Goal: Task Accomplishment & Management: Use online tool/utility

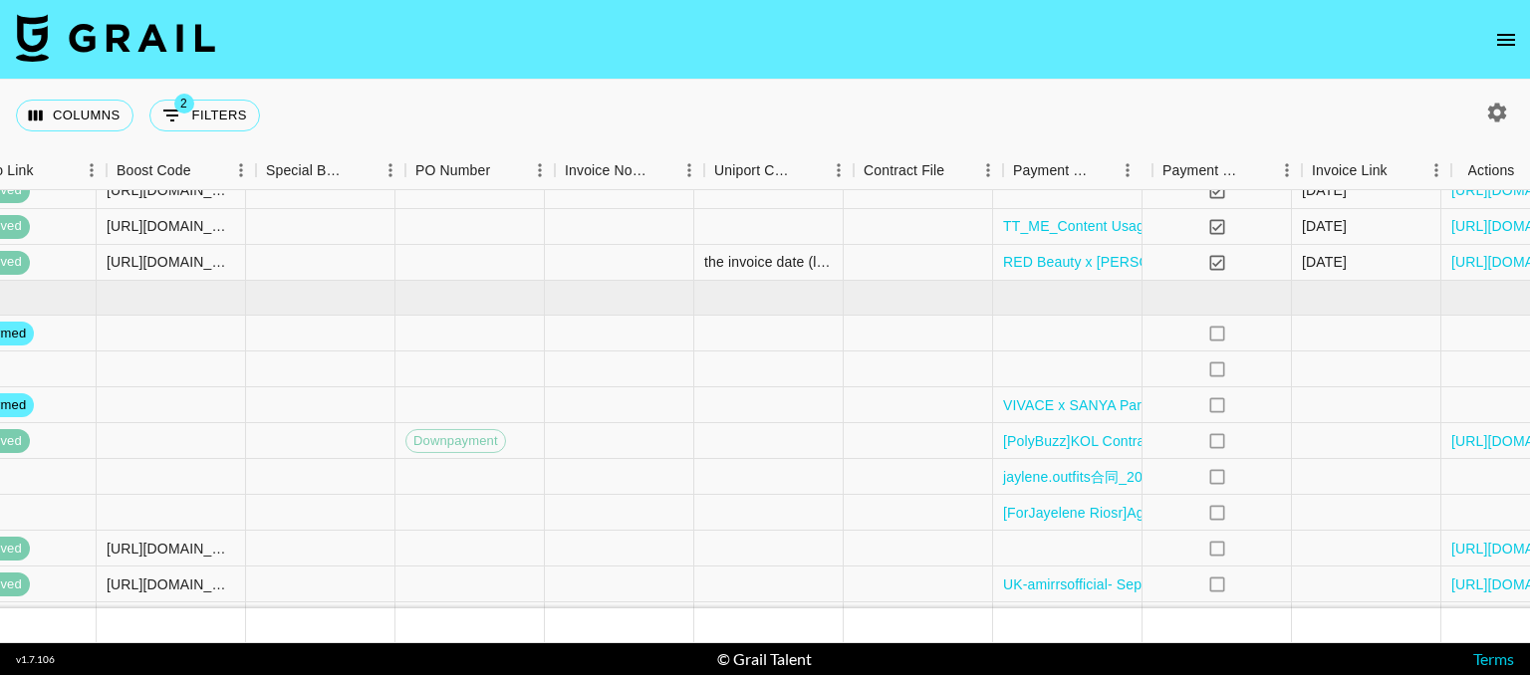
scroll to position [1442, 2713]
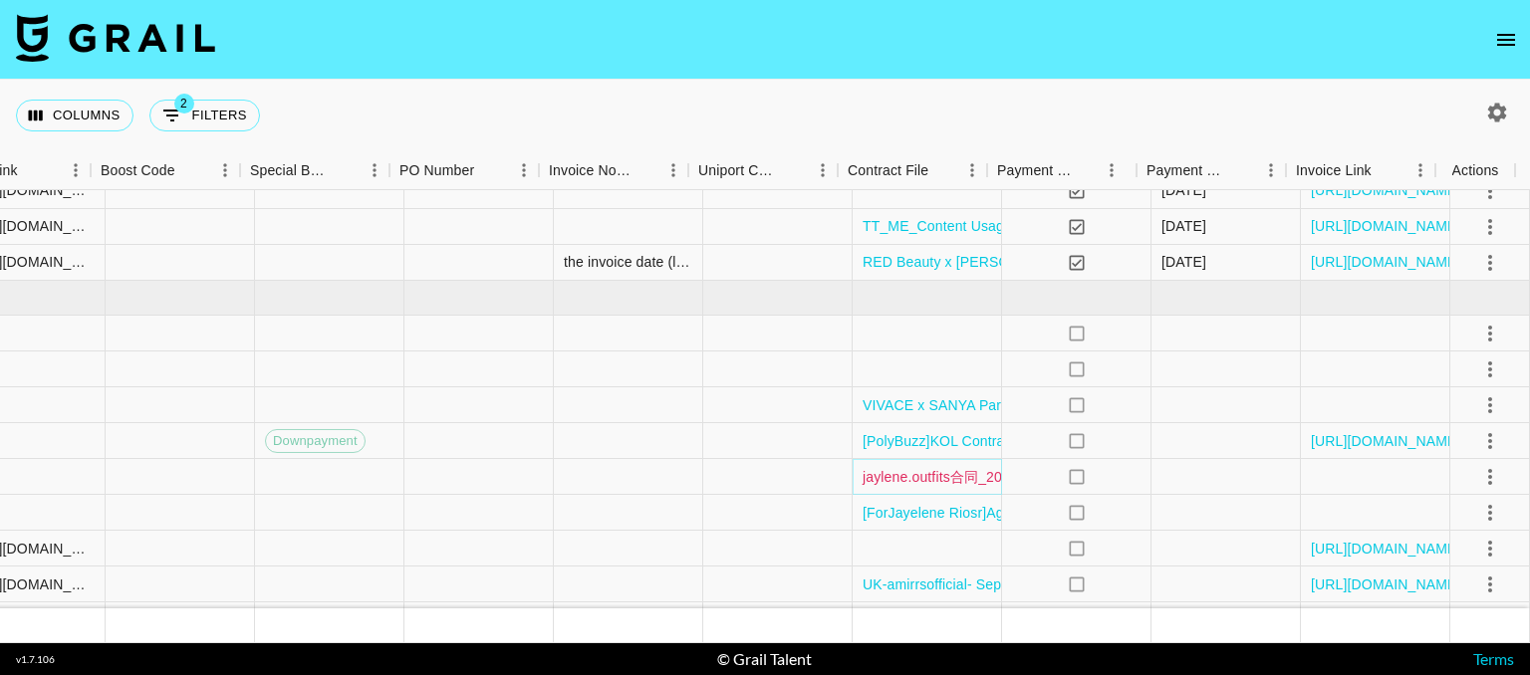
click at [938, 471] on link "jaylene.outfits合同_20250911094851.pdf" at bounding box center [992, 477] width 258 height 20
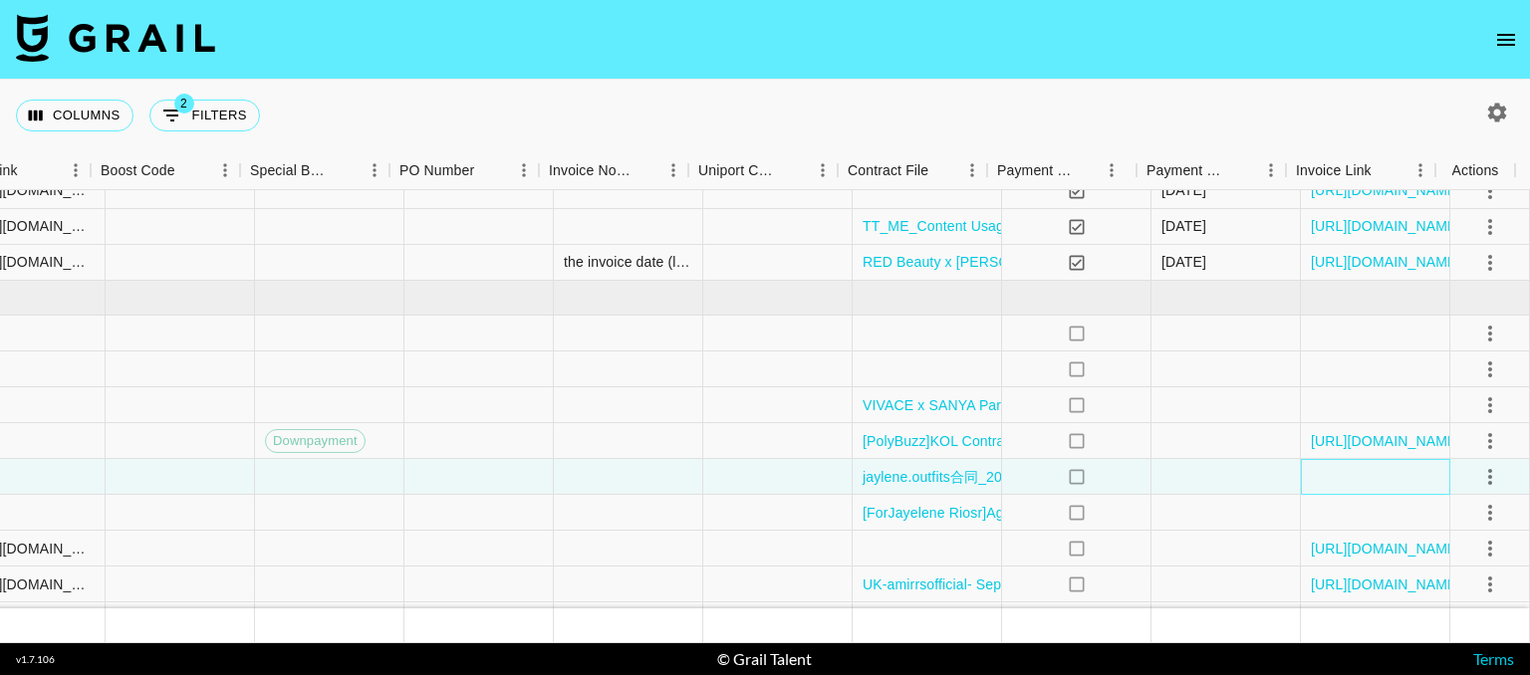
click at [1319, 483] on div at bounding box center [1375, 477] width 149 height 36
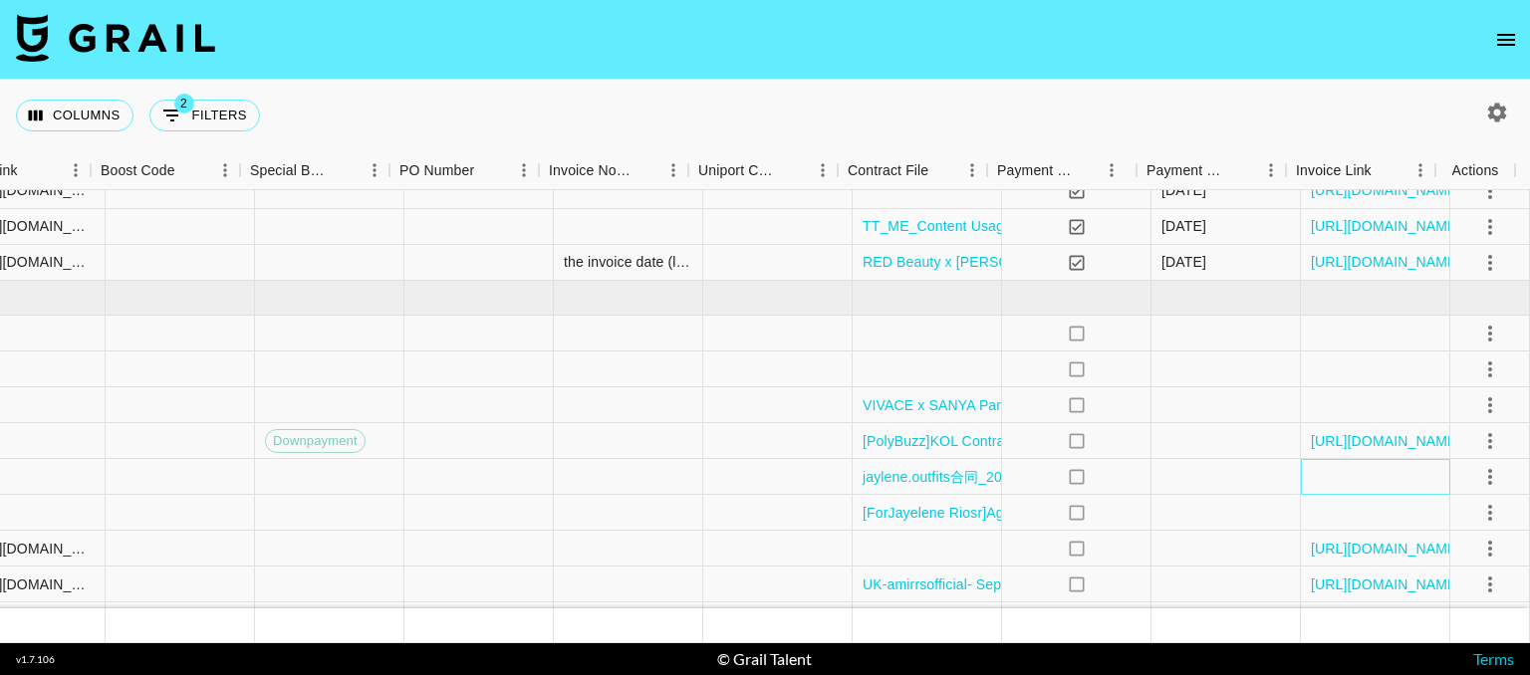
click at [1345, 477] on div at bounding box center [1375, 477] width 149 height 36
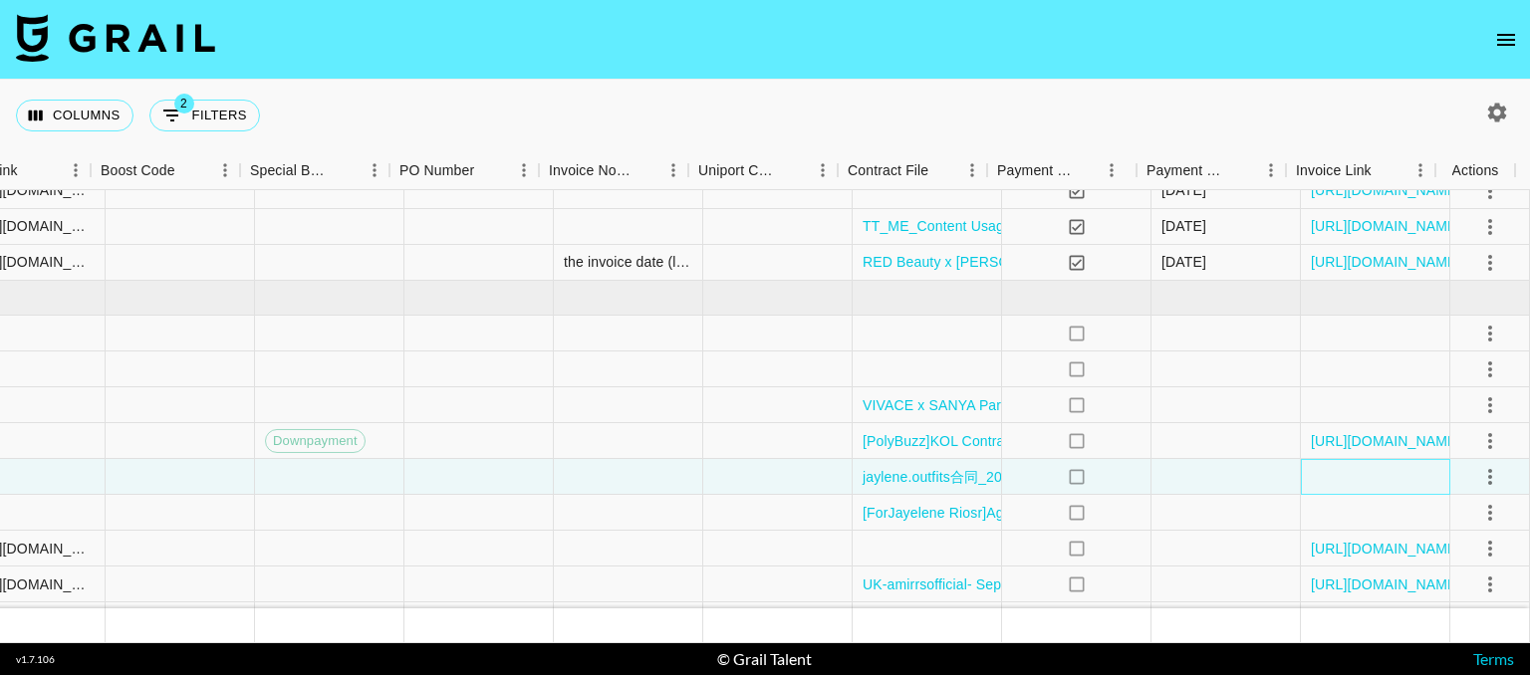
click at [1345, 477] on div at bounding box center [1375, 477] width 149 height 36
click at [1209, 487] on div at bounding box center [1225, 477] width 149 height 36
click at [1339, 476] on div at bounding box center [1375, 477] width 149 height 36
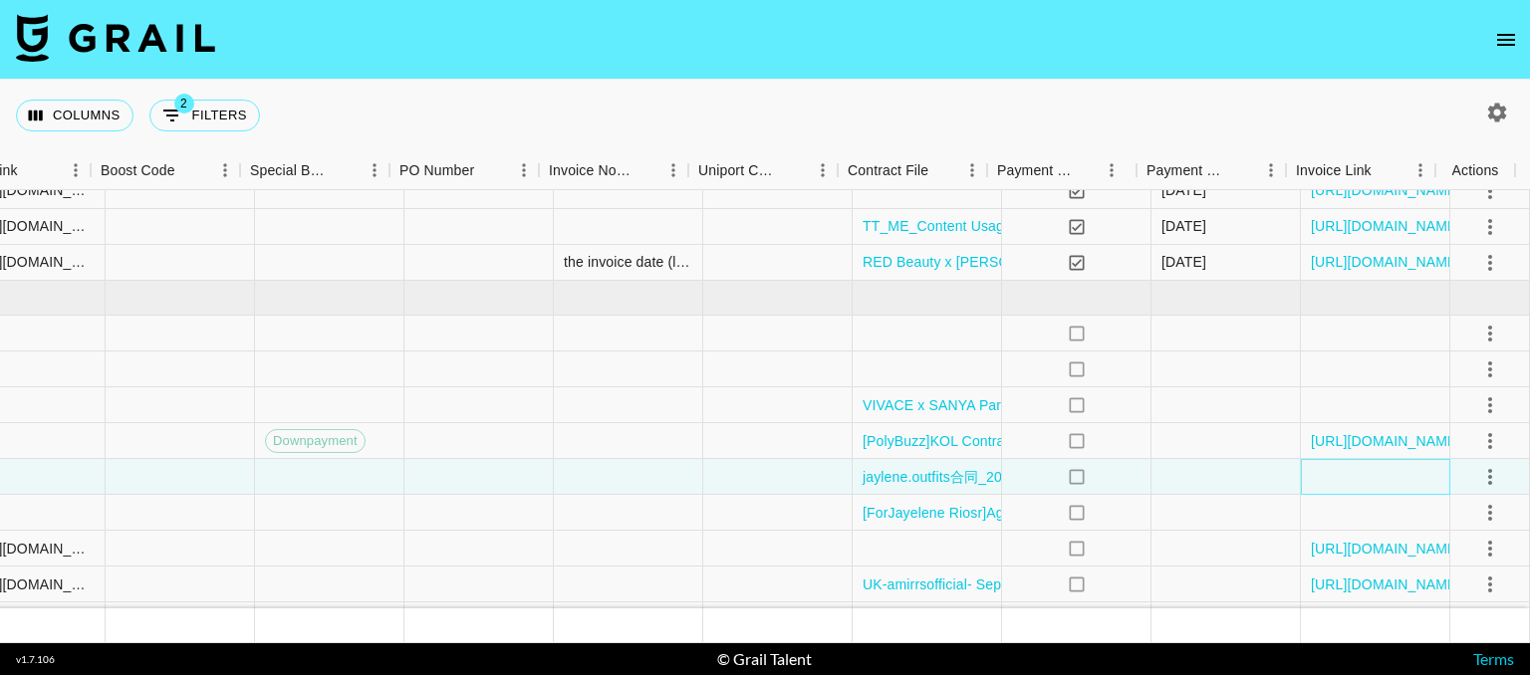
click at [1339, 476] on div at bounding box center [1375, 477] width 149 height 36
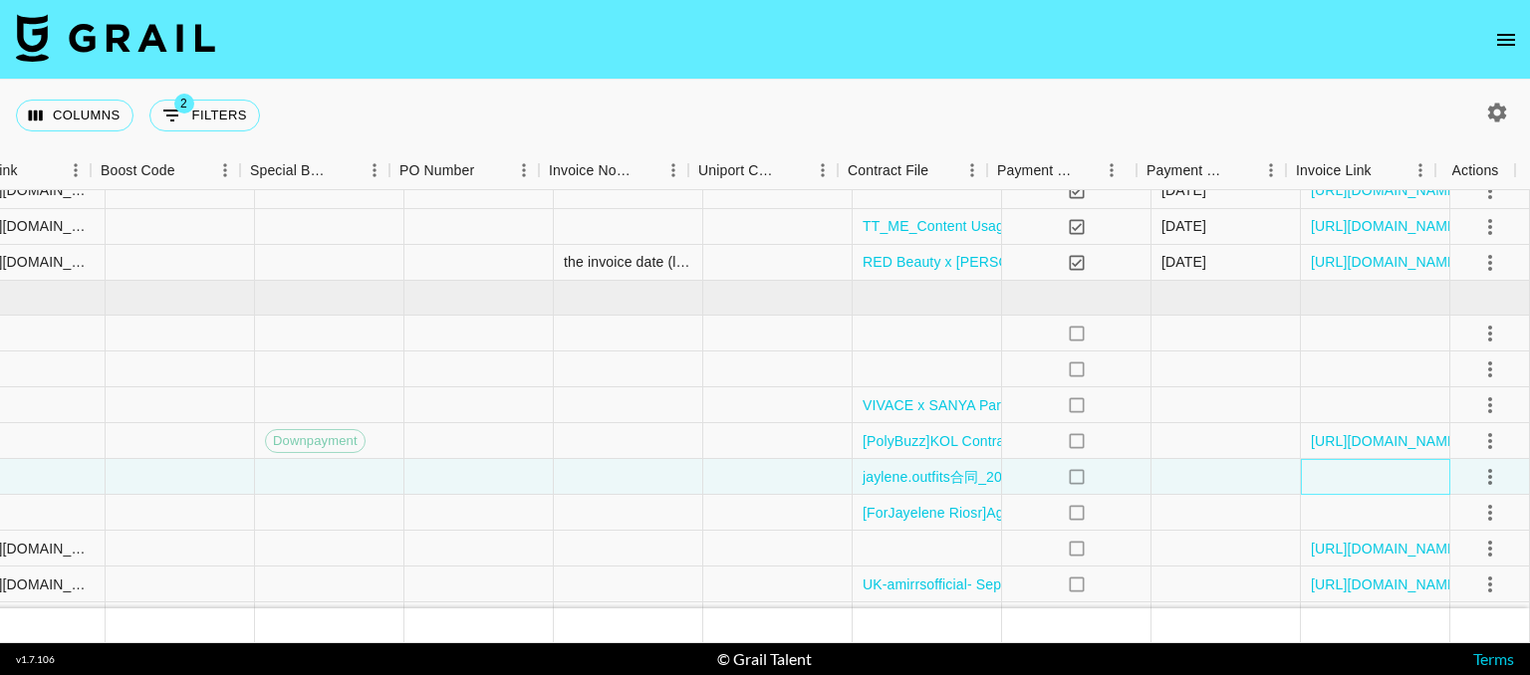
click at [1339, 476] on div at bounding box center [1375, 477] width 149 height 36
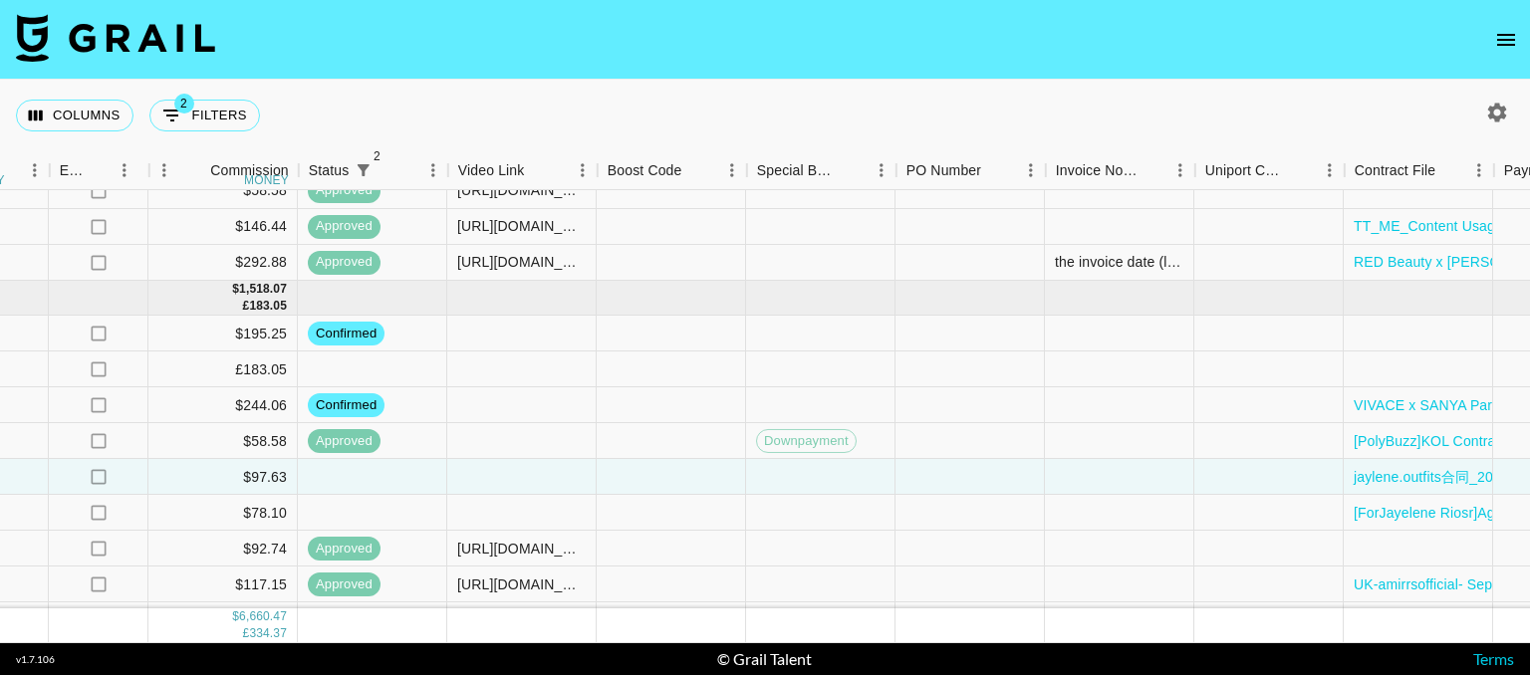
scroll to position [1442, 2205]
click at [495, 469] on div at bounding box center [523, 477] width 149 height 36
type input "[URL][DOMAIN_NAME]"
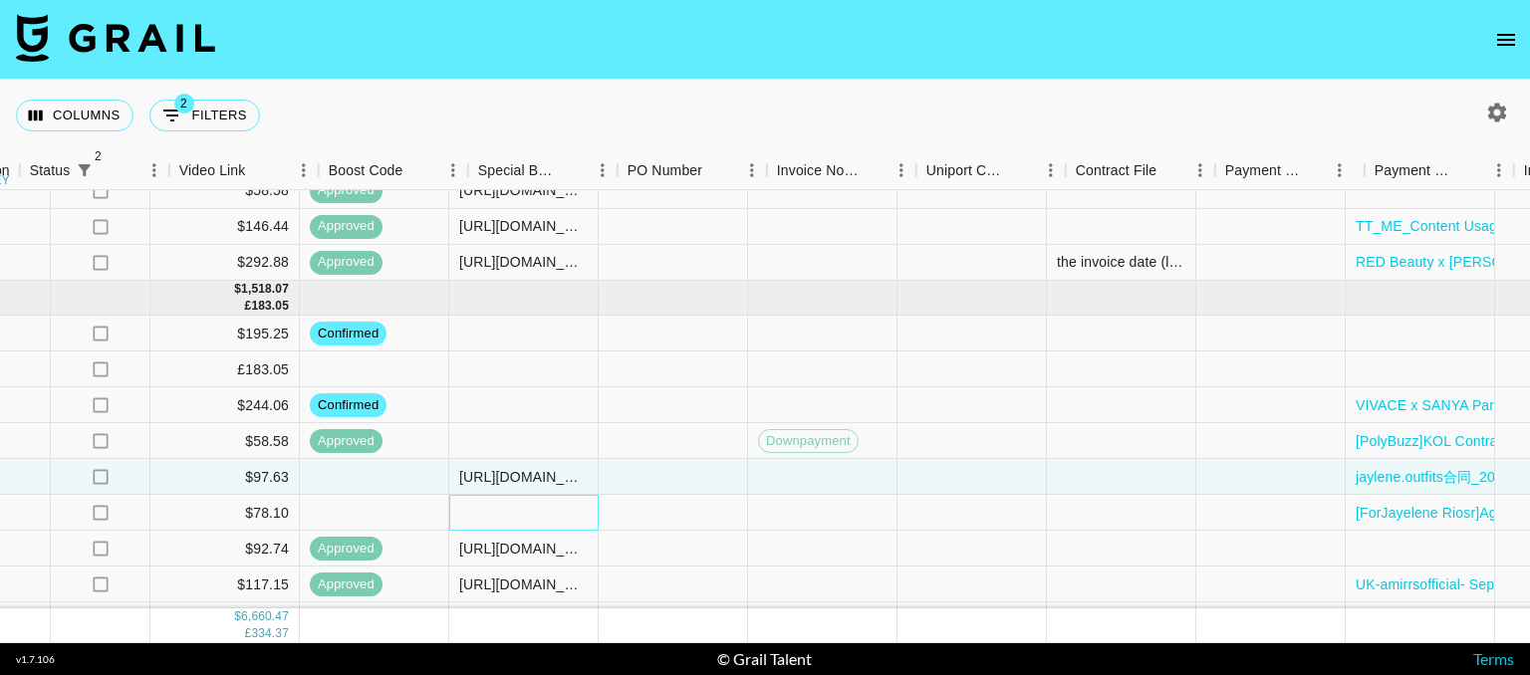
scroll to position [1442, 2713]
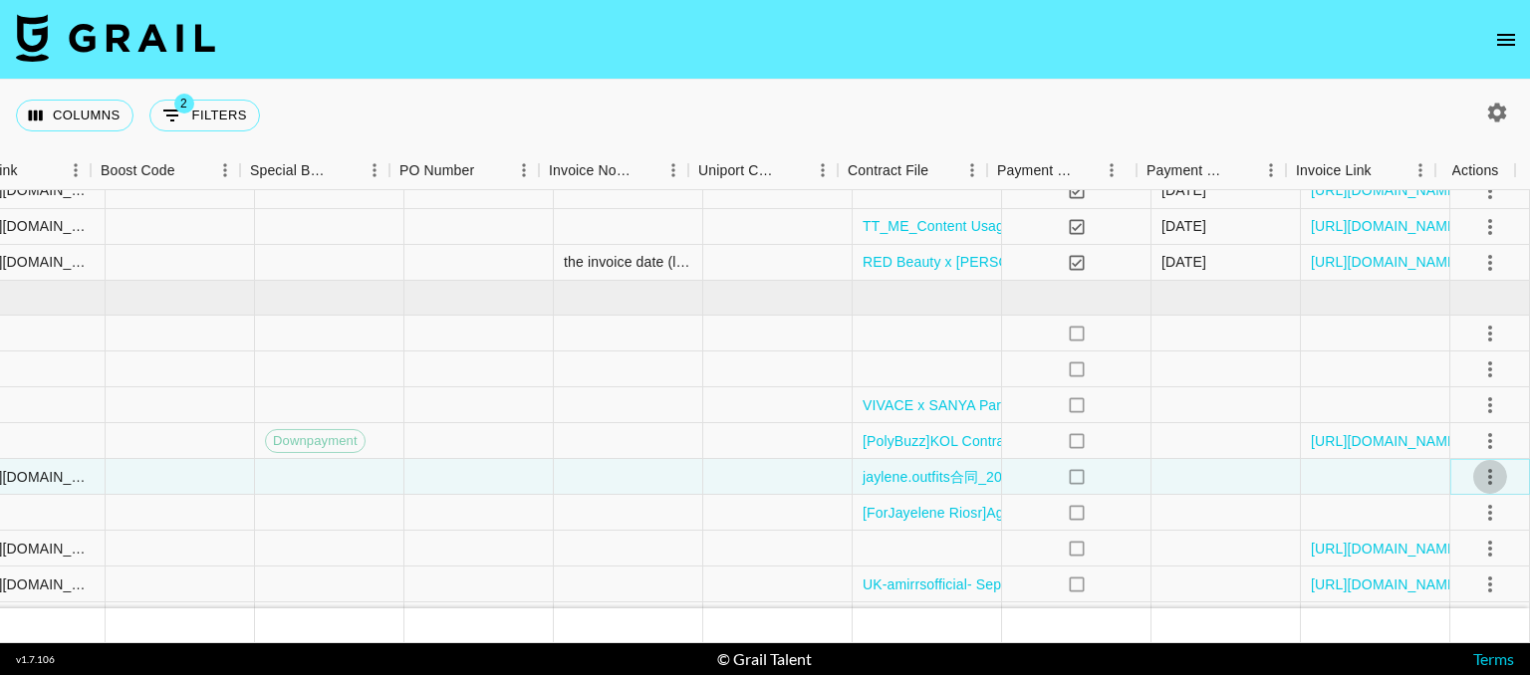
click at [1488, 475] on icon "select merge strategy" at bounding box center [1490, 477] width 4 height 16
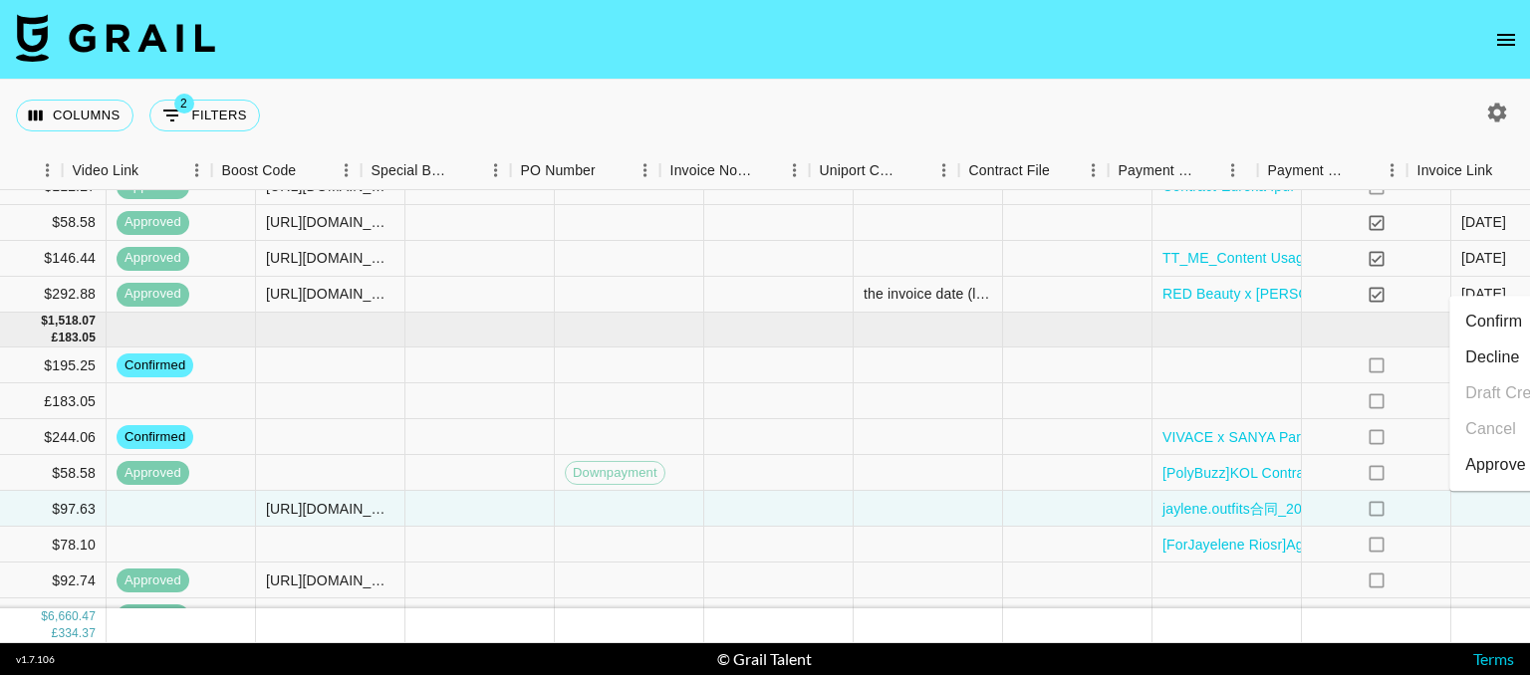
scroll to position [1410, 2713]
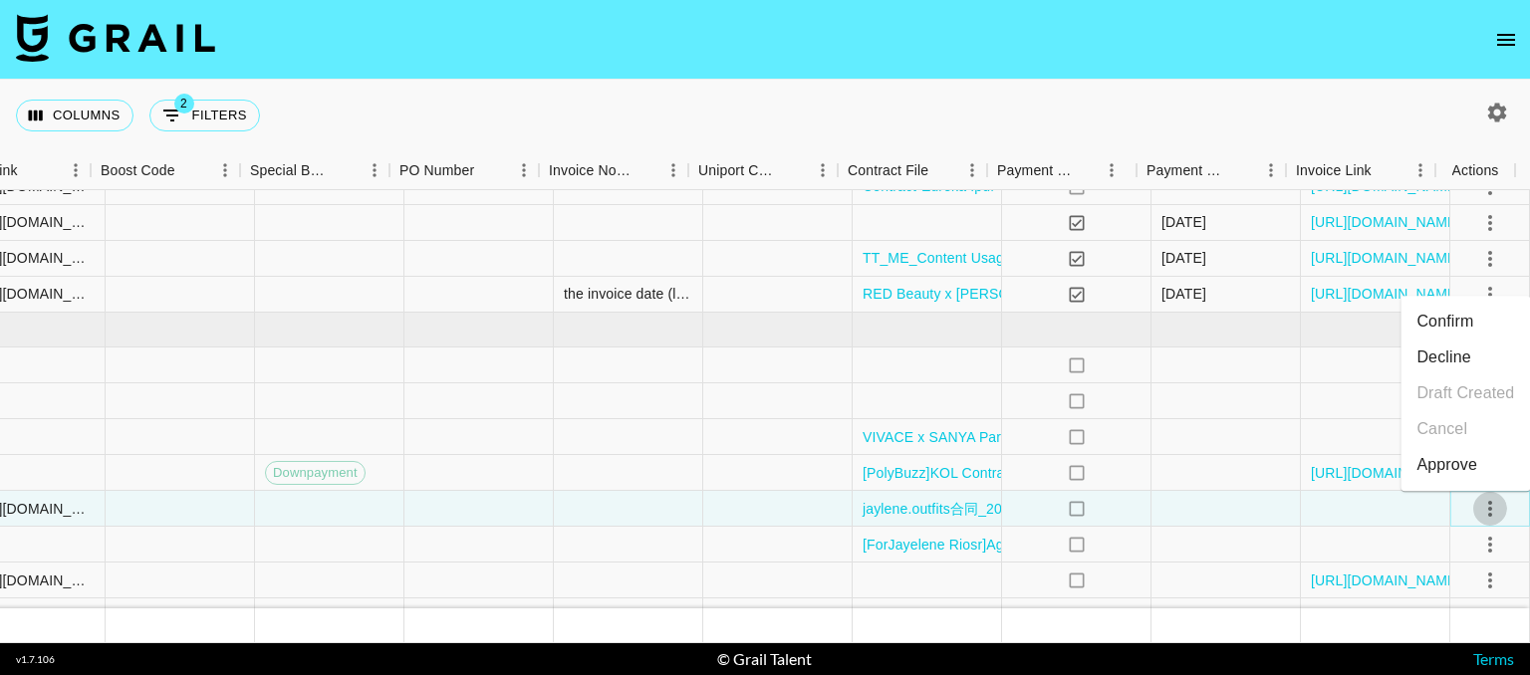
click at [1488, 507] on icon "select merge strategy" at bounding box center [1490, 509] width 4 height 16
click at [1446, 471] on div "Approve" at bounding box center [1446, 465] width 61 height 24
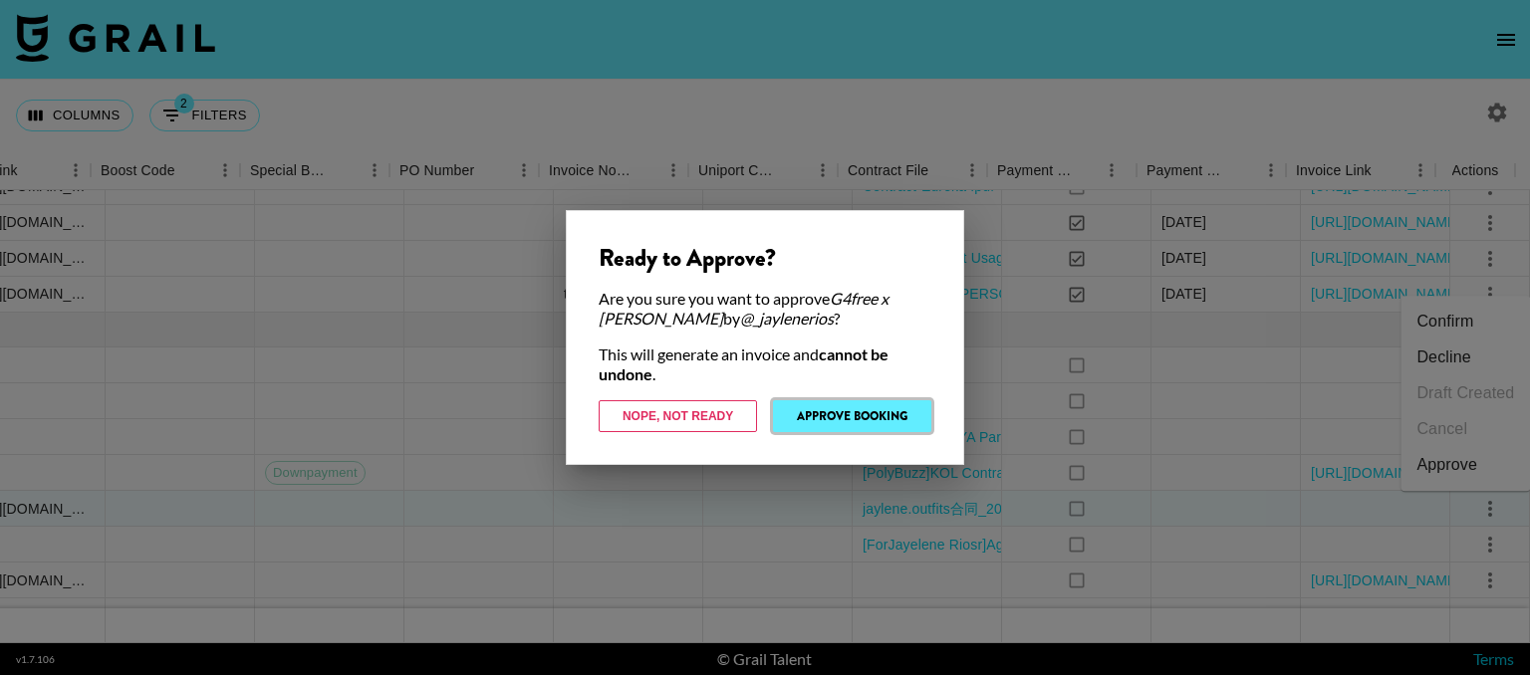
click at [861, 427] on button "Approve Booking" at bounding box center [852, 416] width 158 height 32
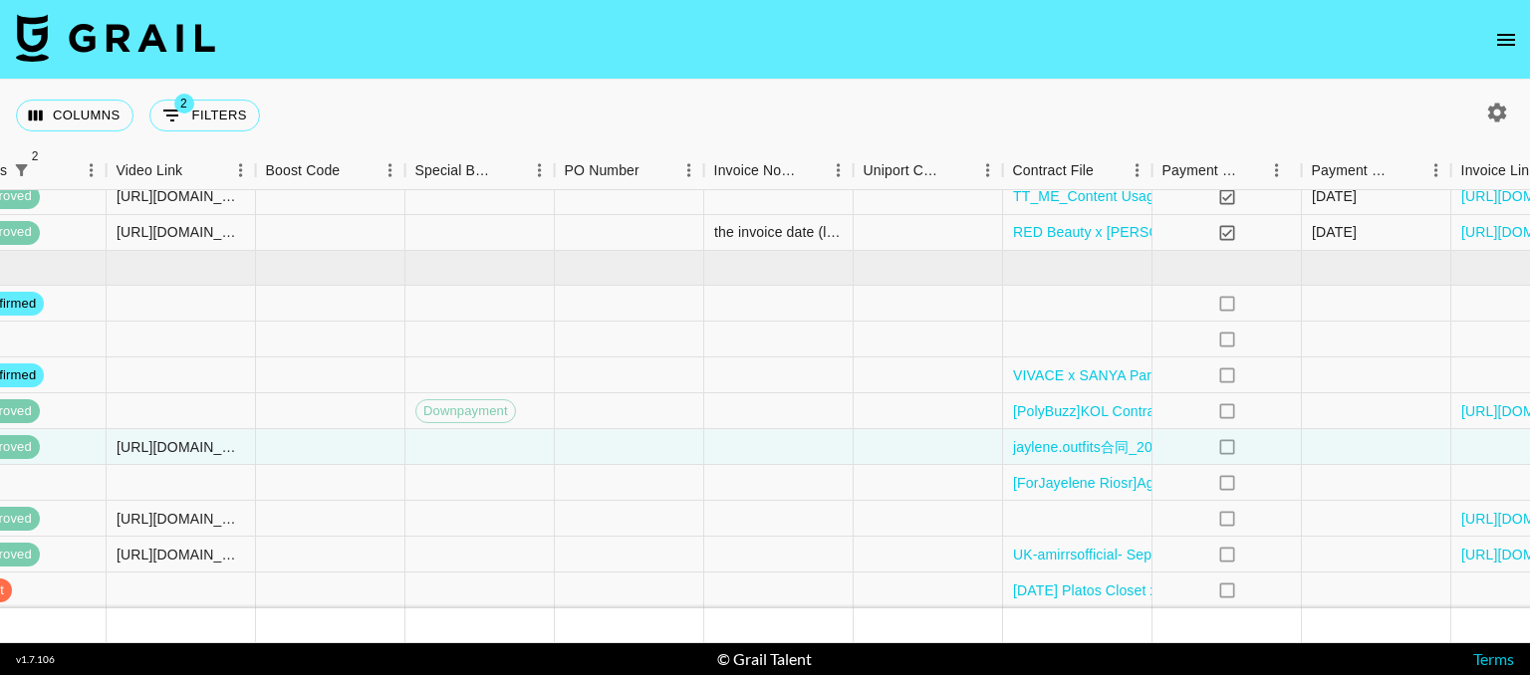
scroll to position [1487, 2713]
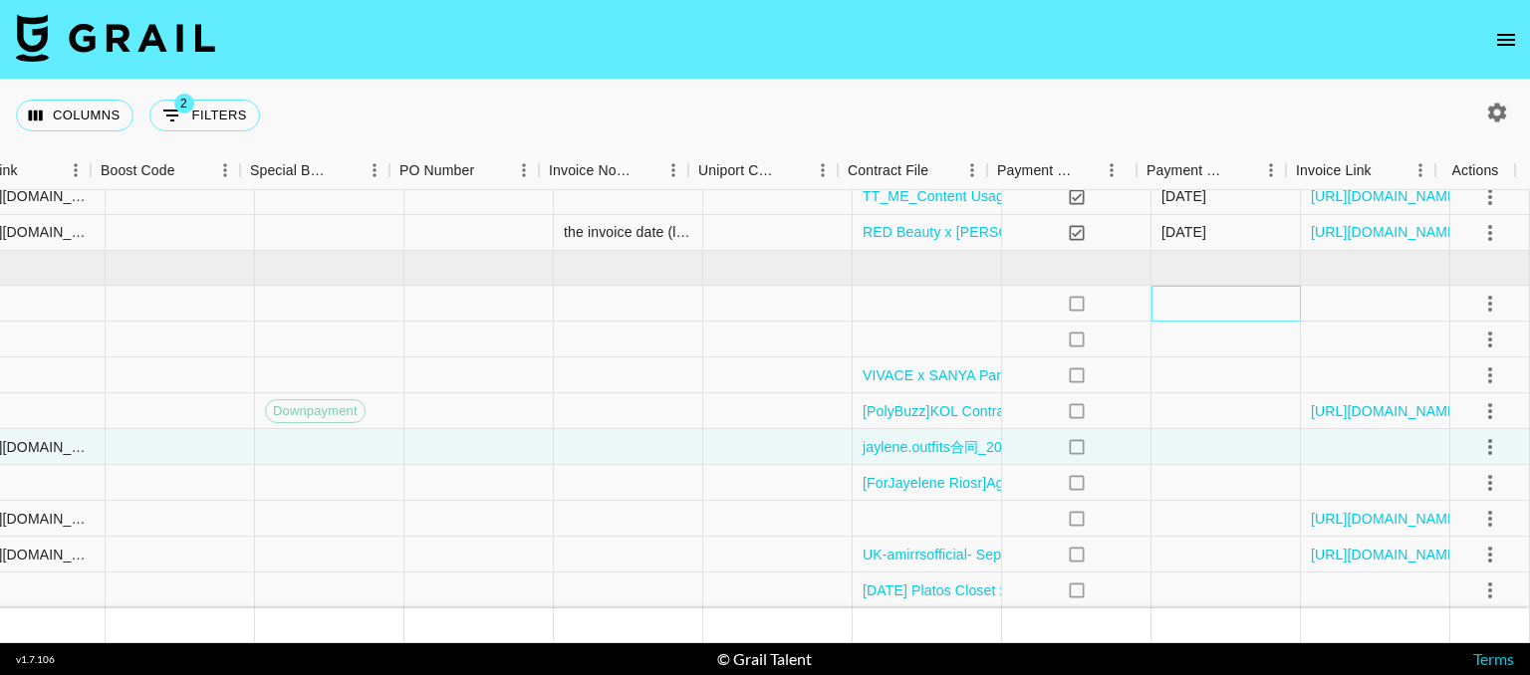
click at [1198, 287] on div at bounding box center [1225, 304] width 149 height 36
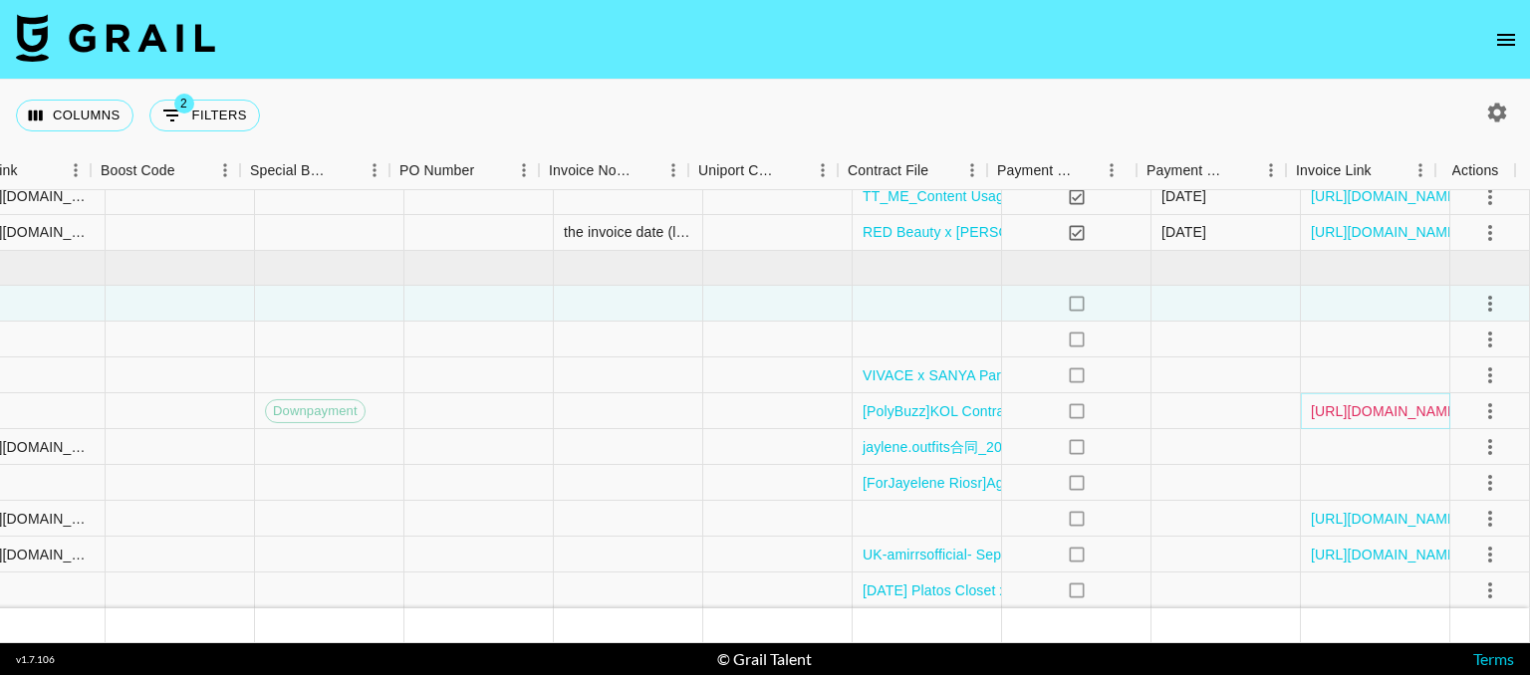
click at [1343, 401] on link "[URL][DOMAIN_NAME]" at bounding box center [1386, 411] width 150 height 20
